Goal: Task Accomplishment & Management: Manage account settings

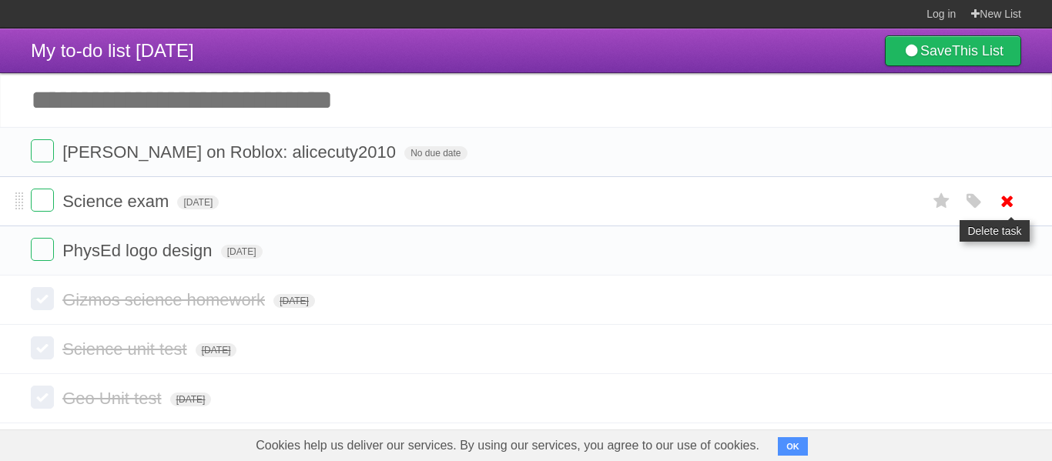
click at [1005, 214] on icon at bounding box center [1008, 201] width 22 height 25
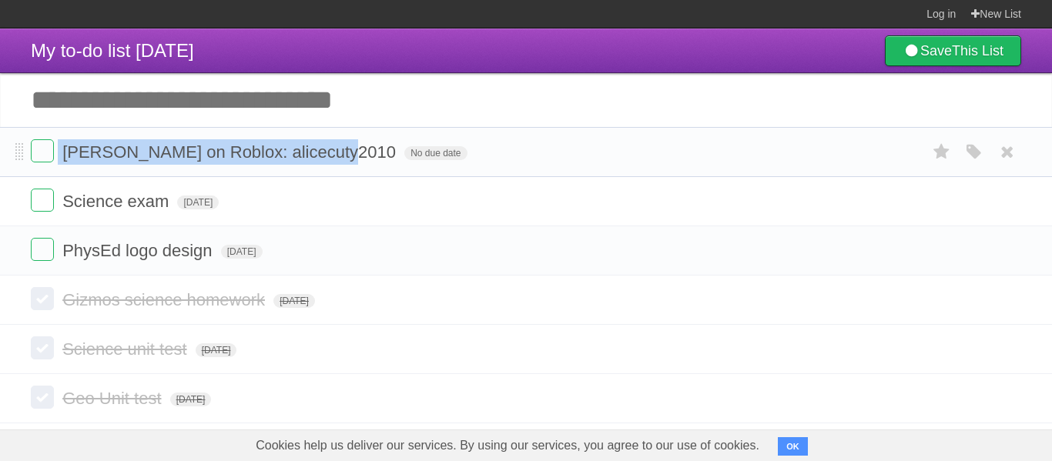
drag, startPoint x: 320, startPoint y: 159, endPoint x: 60, endPoint y: 163, distance: 260.4
click at [60, 163] on form "Add aliye on Roblox: alicecuty2010 No due date White Red Blue Green Purple Oran…" at bounding box center [526, 151] width 991 height 25
copy form "Add aliye on Roblox: alicecuty2010"
click at [998, 12] on link "New List" at bounding box center [996, 14] width 50 height 28
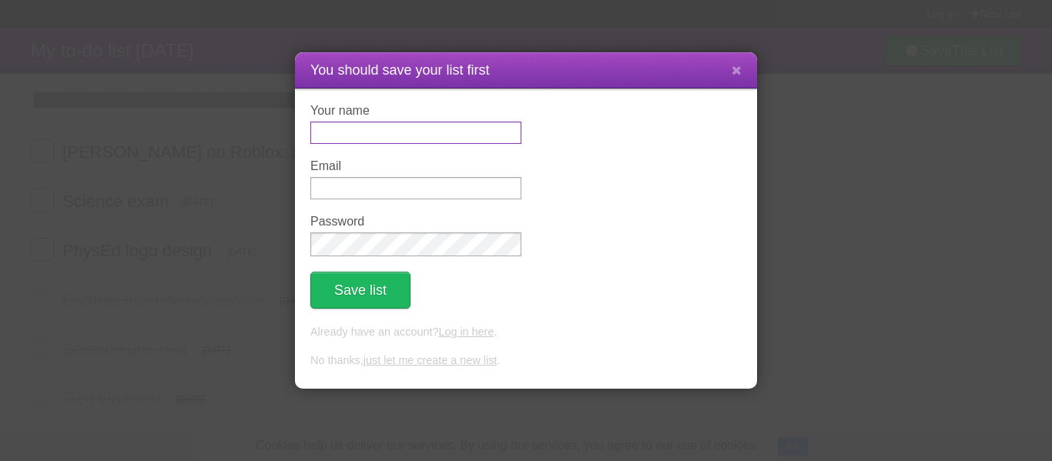
click at [454, 139] on input "Your name" at bounding box center [415, 133] width 211 height 22
type input "********"
click at [437, 200] on input "Email" at bounding box center [415, 188] width 211 height 22
type input "**********"
click at [391, 289] on button "Save list" at bounding box center [360, 290] width 100 height 37
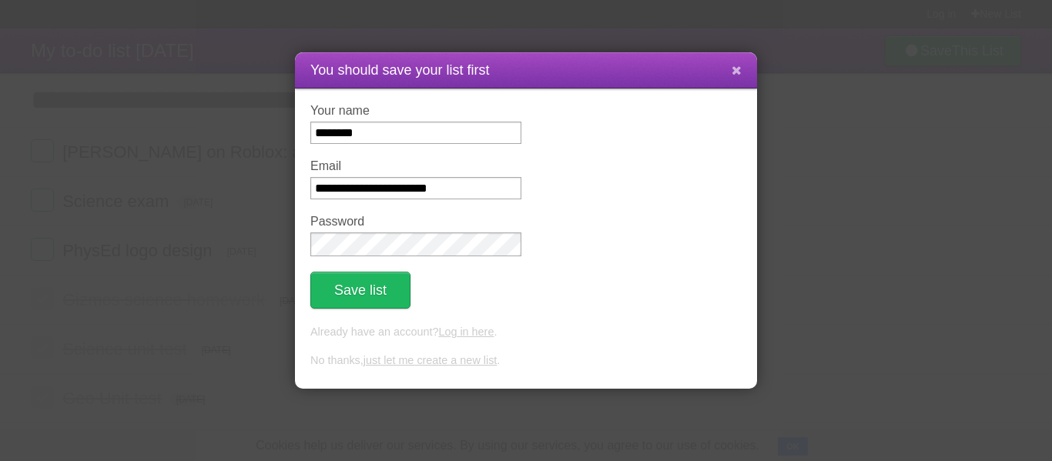
click at [740, 73] on icon at bounding box center [737, 70] width 10 height 13
